Goal: Contribute content

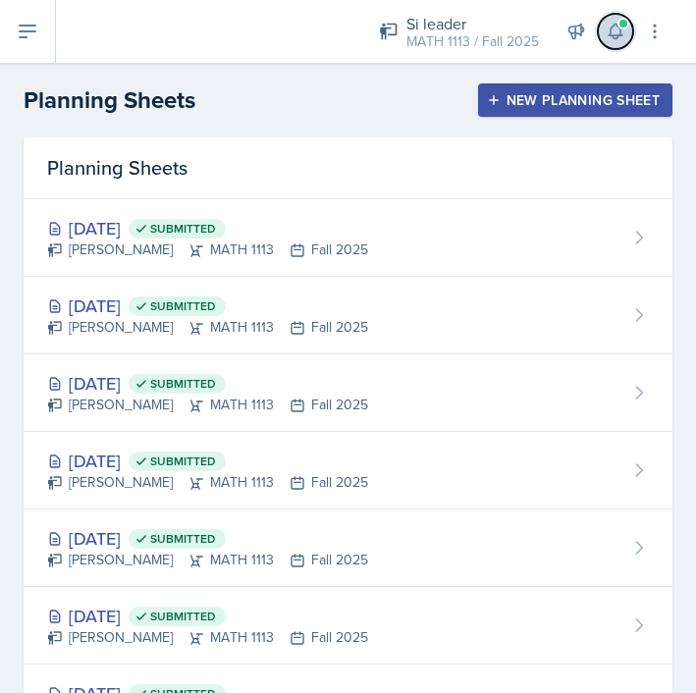
click at [620, 26] on span at bounding box center [623, 24] width 12 height 12
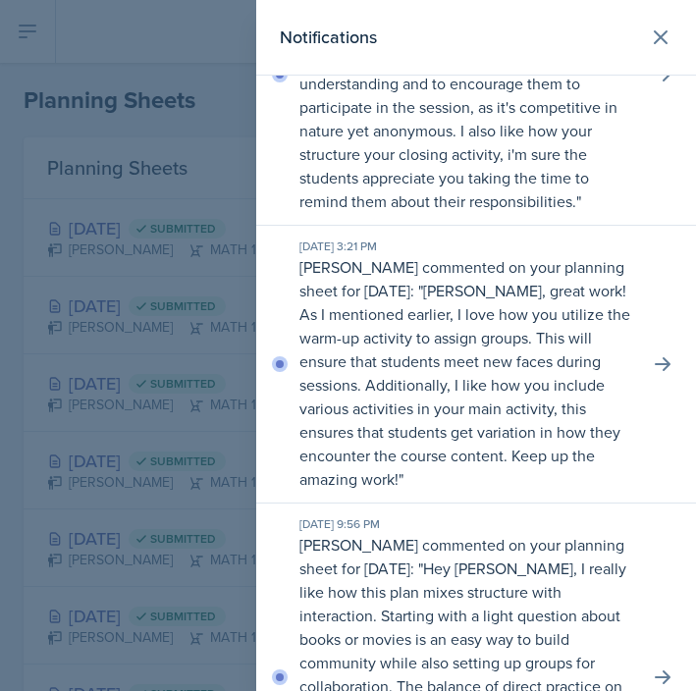
scroll to position [153, 0]
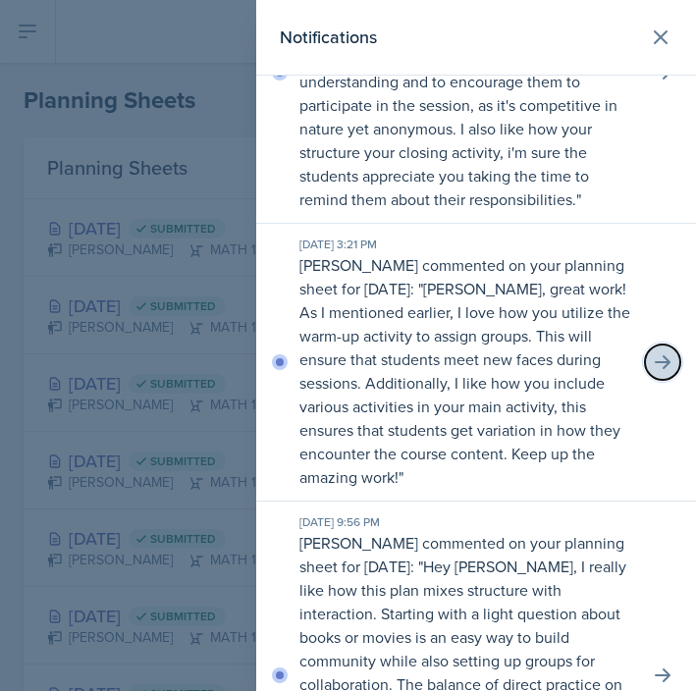
click at [645, 363] on button at bounding box center [662, 361] width 35 height 35
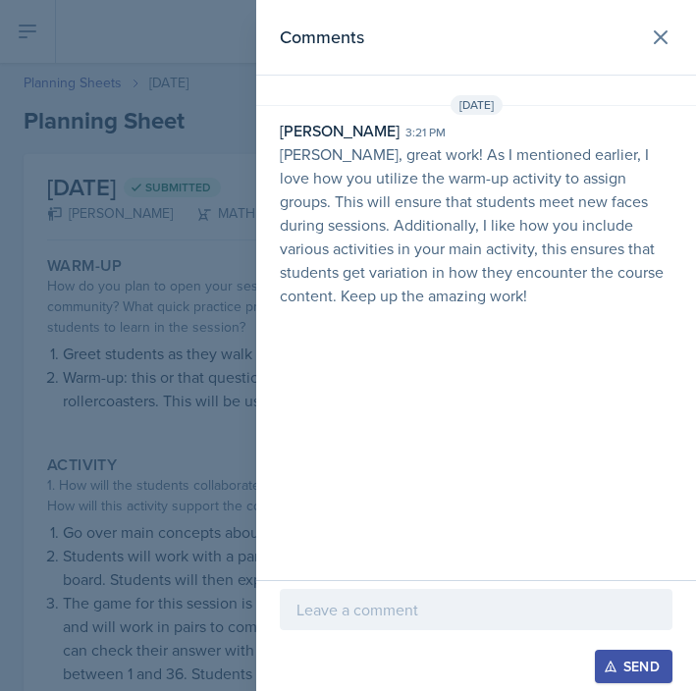
click at [379, 615] on p at bounding box center [475, 609] width 359 height 24
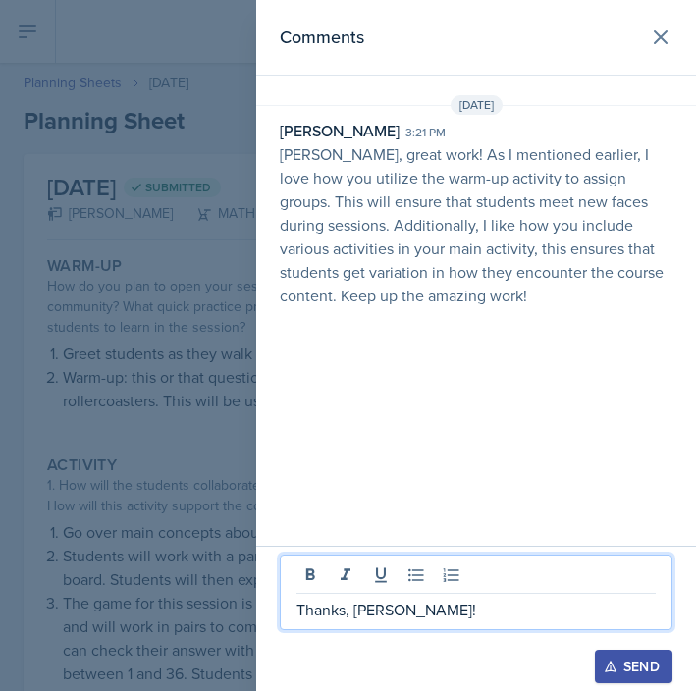
click at [611, 652] on button "Send" at bounding box center [632, 665] width 77 height 33
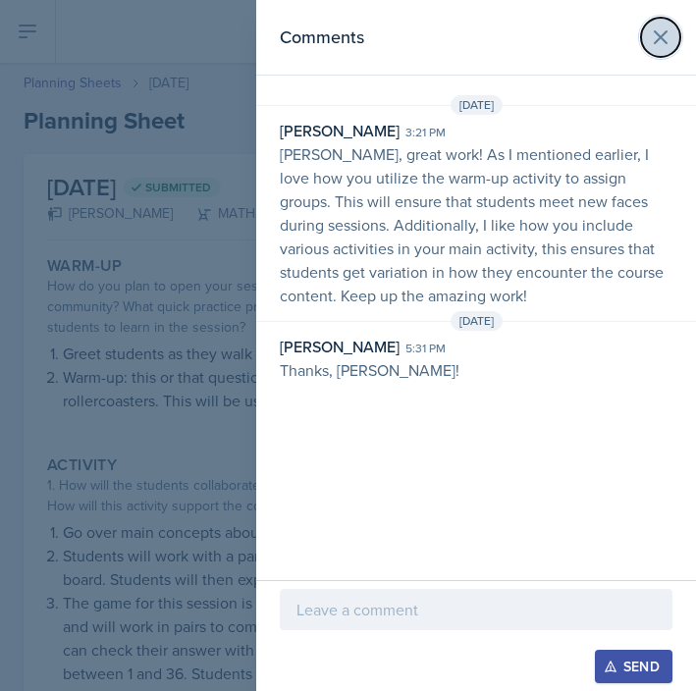
click at [667, 36] on icon at bounding box center [660, 38] width 24 height 24
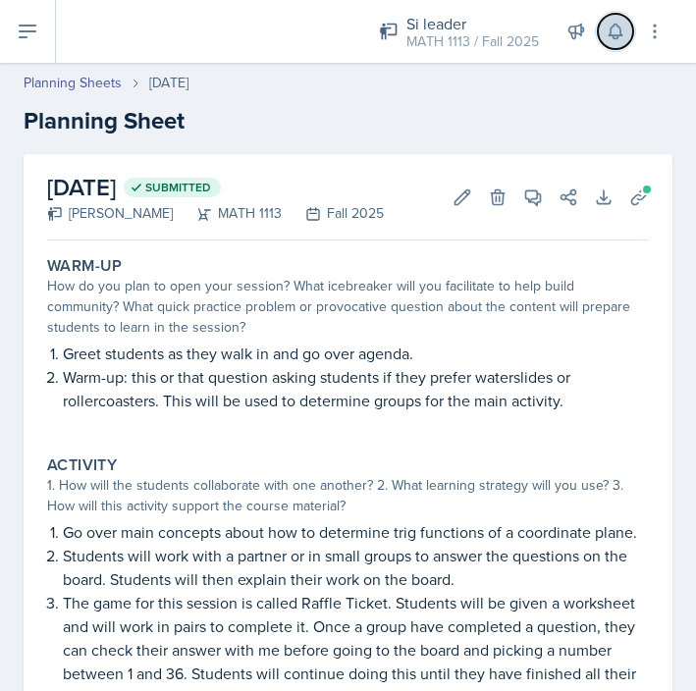
click at [612, 37] on icon at bounding box center [614, 32] width 13 height 15
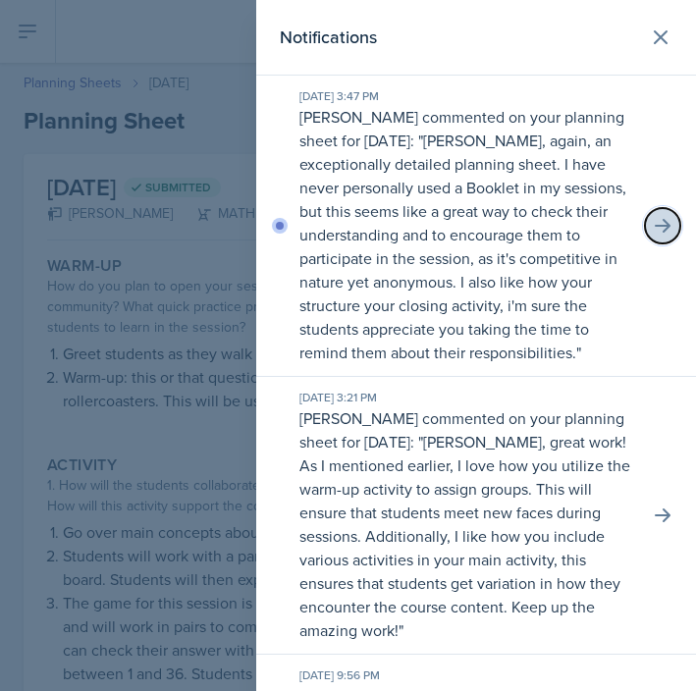
click at [654, 217] on icon at bounding box center [662, 226] width 20 height 20
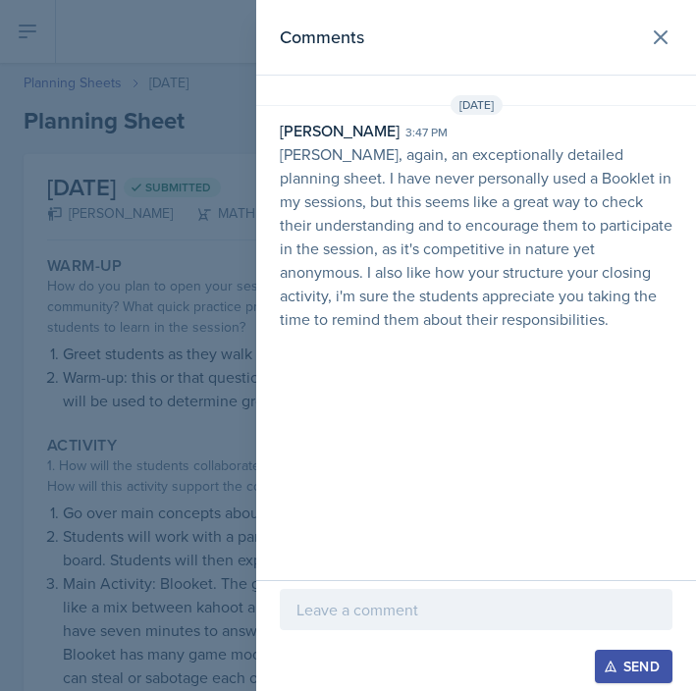
click at [405, 607] on p at bounding box center [475, 609] width 359 height 24
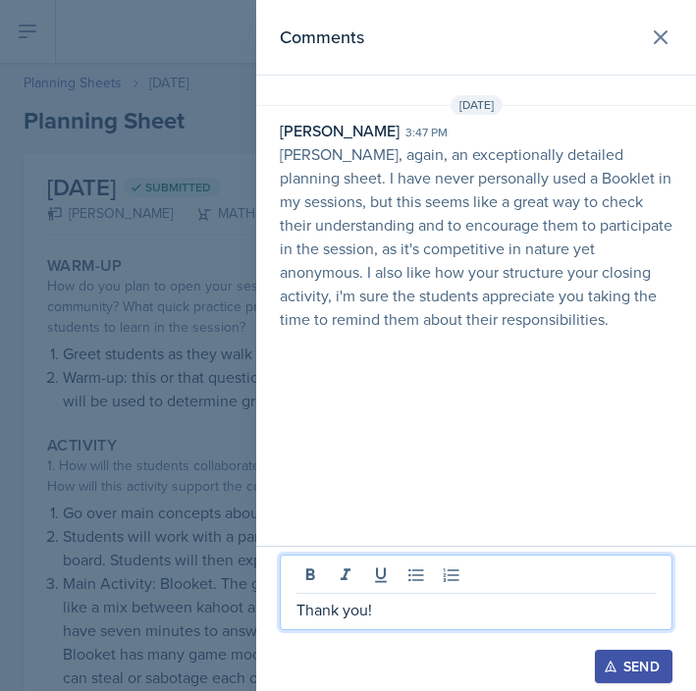
click at [617, 659] on div "Send" at bounding box center [633, 666] width 52 height 16
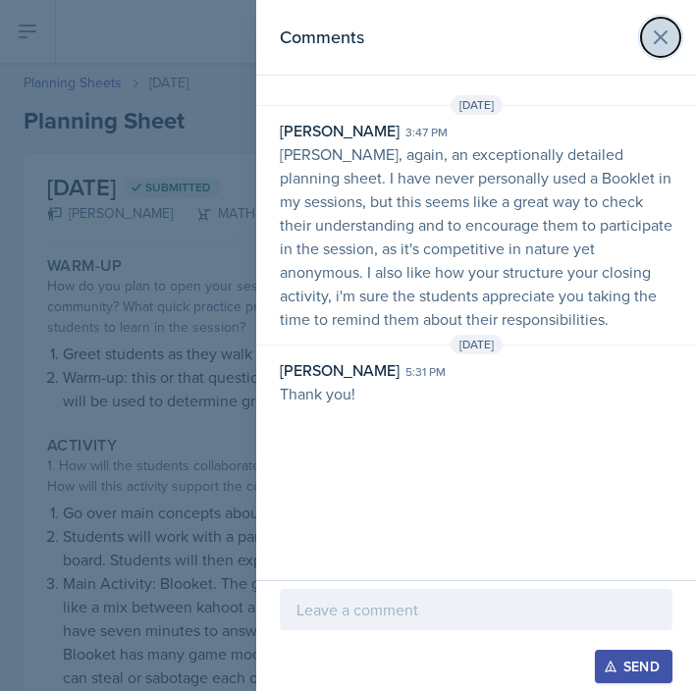
click at [664, 26] on icon at bounding box center [660, 38] width 24 height 24
